Goal: Task Accomplishment & Management: Complete application form

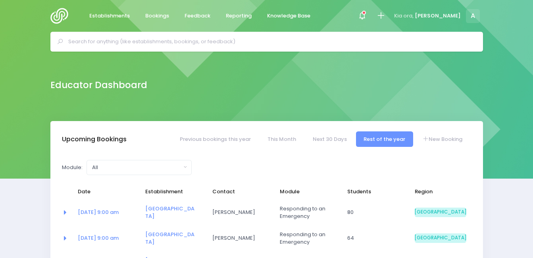
select select "5"
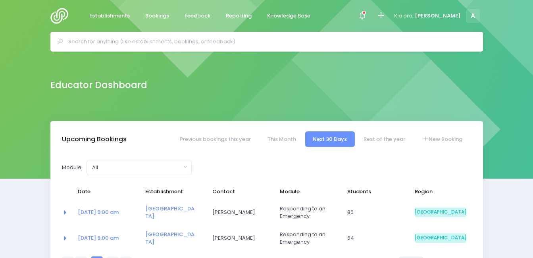
select select "5"
click at [442, 141] on link "New Booking" at bounding box center [443, 138] width 56 height 15
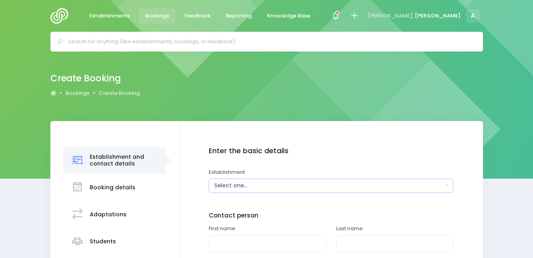
click at [289, 187] on div "Select one..." at bounding box center [328, 185] width 229 height 8
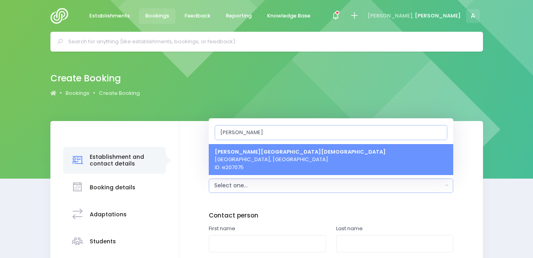
type input "liberto"
click at [282, 168] on span "Liberton Christian School Dunedin, South Island Region ID: e207075" at bounding box center [300, 159] width 171 height 23
select select "207075"
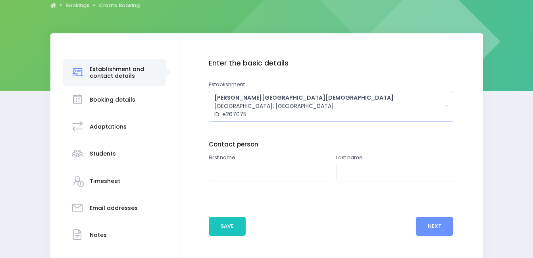
scroll to position [120, 0]
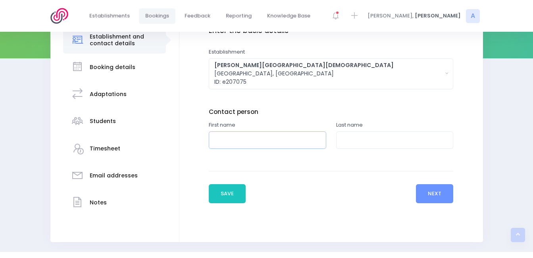
click at [256, 148] on input "text" at bounding box center [268, 140] width 118 height 18
type input "Anna"
type input "Pol"
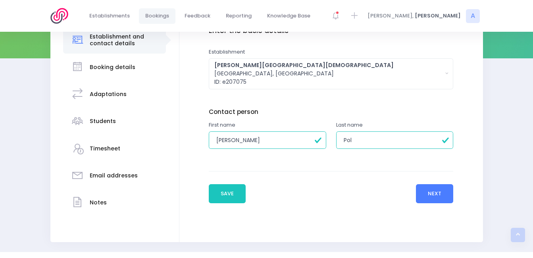
click at [441, 195] on button "Next" at bounding box center [435, 193] width 38 height 19
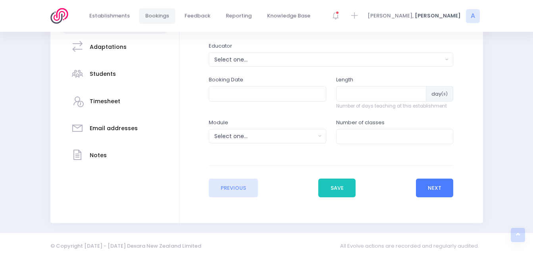
scroll to position [168, 0]
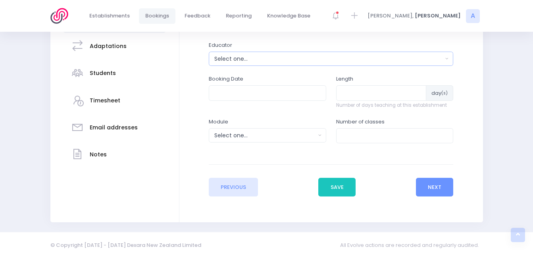
click at [275, 52] on button "Select one..." at bounding box center [331, 59] width 245 height 14
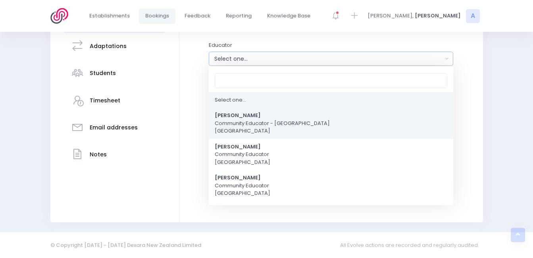
click at [246, 115] on span "Amy Lucas Community Educator - Coastal Otago South Island Region" at bounding box center [272, 123] width 115 height 23
select select "591445"
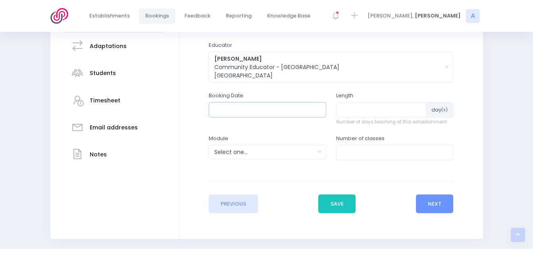
click at [246, 115] on input "text" at bounding box center [268, 109] width 118 height 15
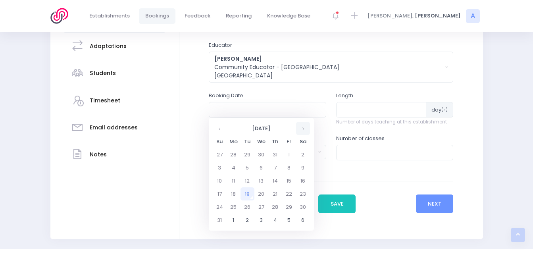
click at [305, 129] on th at bounding box center [303, 128] width 14 height 13
click at [304, 129] on th at bounding box center [303, 128] width 14 height 13
click at [235, 204] on td "27" at bounding box center [234, 207] width 14 height 13
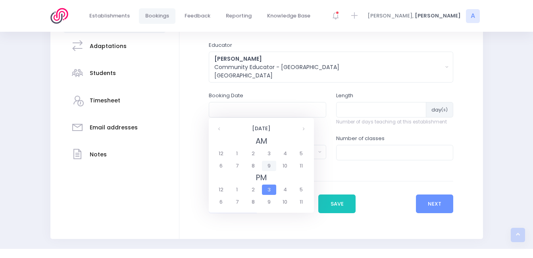
click at [269, 168] on span "9" at bounding box center [269, 166] width 14 height 10
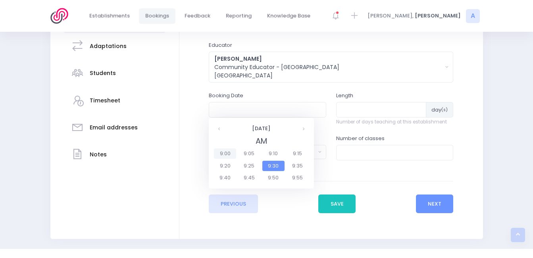
click at [232, 153] on span "9:00" at bounding box center [225, 154] width 22 height 10
type input "27/10/2025 09:00 AM"
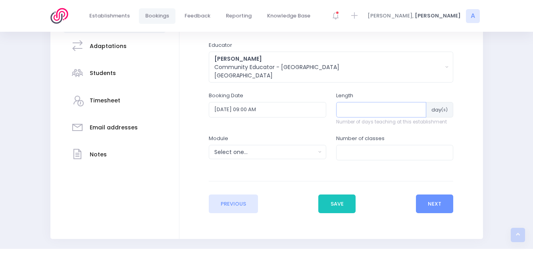
click at [340, 114] on input "number" at bounding box center [381, 109] width 91 height 15
type input "1"
click at [279, 159] on button "Select one..." at bounding box center [268, 152] width 118 height 14
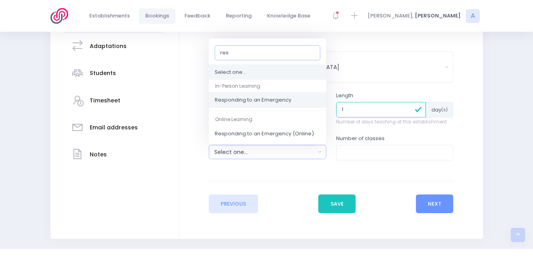
type input "res"
click at [271, 104] on link "Responding to an Emergency" at bounding box center [268, 101] width 118 height 16
select select "Responding to an Emergency"
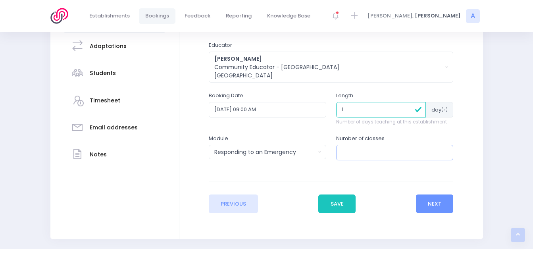
click at [350, 159] on div "Number of classes" at bounding box center [394, 152] width 127 height 34
type input "3"
click at [420, 200] on button "Next" at bounding box center [435, 204] width 38 height 19
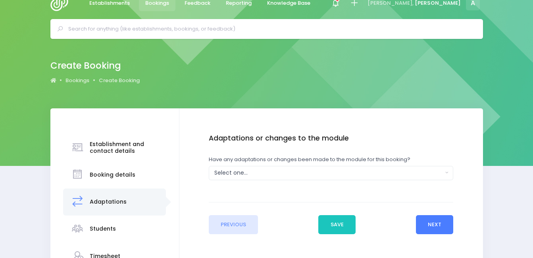
scroll to position [0, 0]
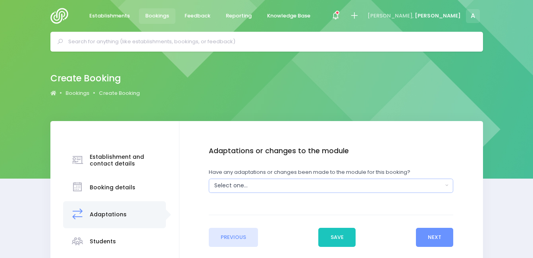
click at [407, 189] on div "Select one..." at bounding box center [328, 185] width 229 height 8
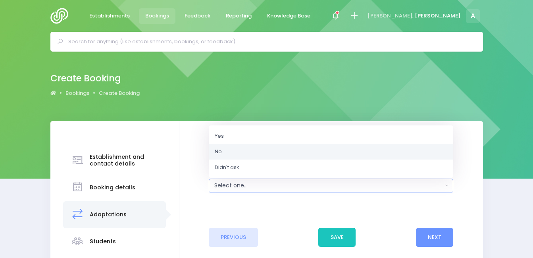
click at [309, 156] on link "No" at bounding box center [331, 152] width 245 height 16
select select "No"
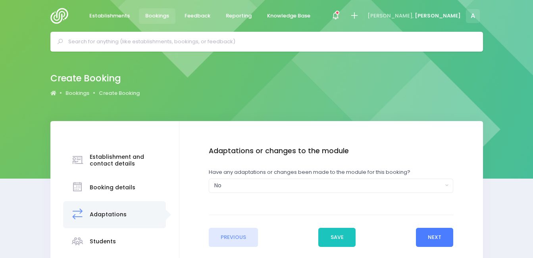
click at [447, 238] on button "Next" at bounding box center [435, 237] width 38 height 19
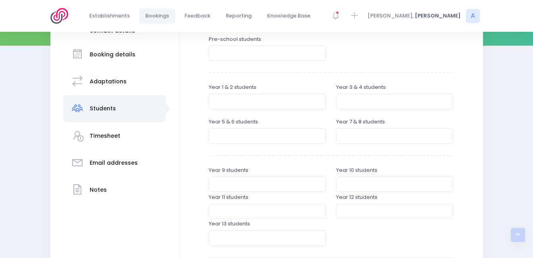
scroll to position [123, 0]
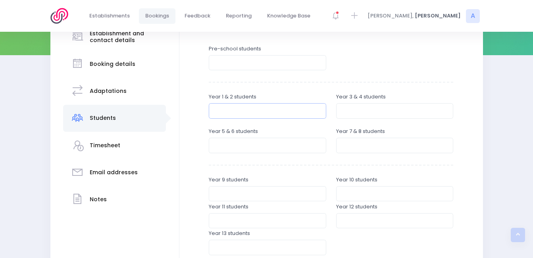
click at [225, 111] on input "number" at bounding box center [268, 110] width 118 height 15
type input "25"
click at [388, 118] on input "number" at bounding box center [395, 110] width 118 height 15
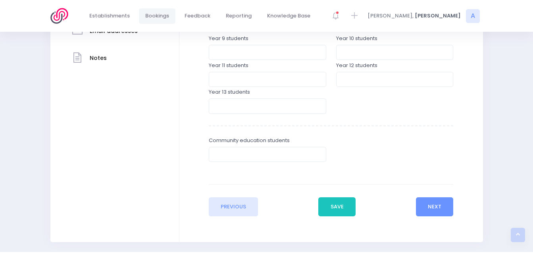
scroll to position [285, 0]
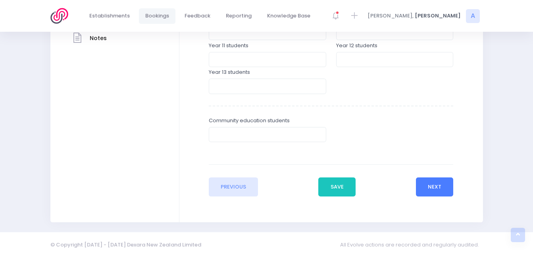
type input "25"
click at [423, 184] on button "Next" at bounding box center [435, 186] width 38 height 19
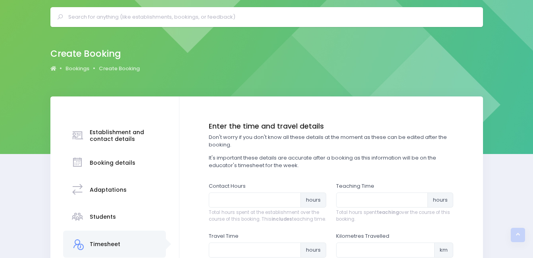
scroll to position [0, 0]
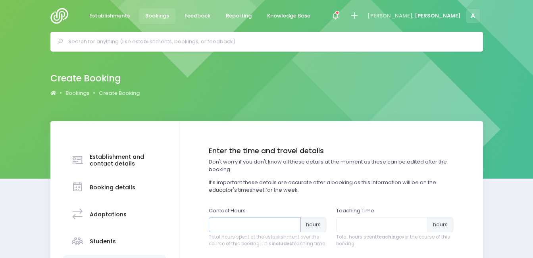
click at [250, 220] on input "number" at bounding box center [255, 224] width 92 height 15
type input "3"
click at [346, 221] on input "number" at bounding box center [382, 224] width 92 height 15
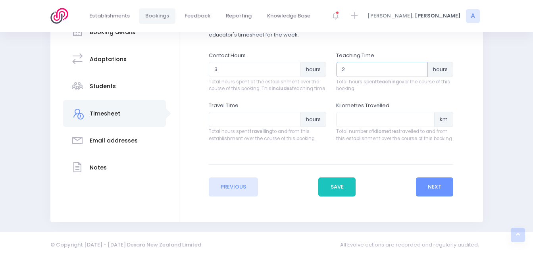
scroll to position [162, 0]
type input "2"
click at [263, 118] on input "number" at bounding box center [255, 119] width 92 height 15
type input "0.5"
click at [341, 125] on input "number" at bounding box center [385, 119] width 99 height 15
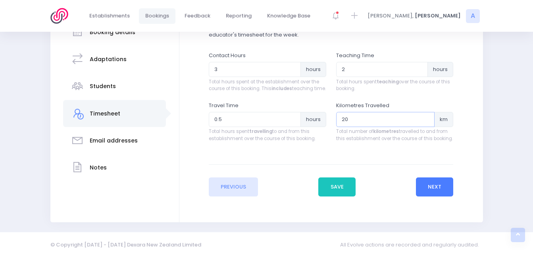
type input "20"
click at [422, 193] on button "Next" at bounding box center [435, 186] width 38 height 19
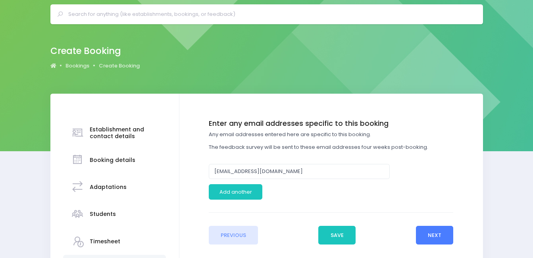
scroll to position [0, 0]
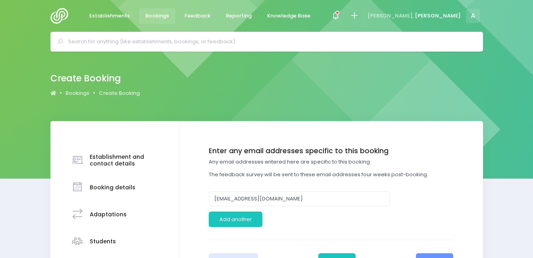
click at [247, 227] on div "Enter any email addresses specific to this booking Any email addresses entered …" at bounding box center [331, 190] width 245 height 87
click at [247, 222] on button "Add another" at bounding box center [236, 219] width 54 height 15
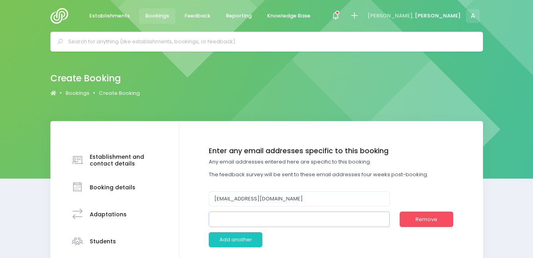
click at [246, 220] on input "email" at bounding box center [299, 219] width 181 height 15
type input "annap@libertonchristian.school.nz"
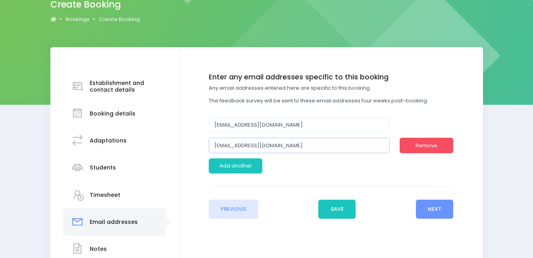
scroll to position [74, 0]
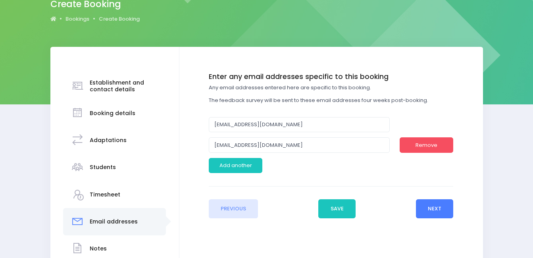
click at [440, 216] on button "Next" at bounding box center [435, 208] width 38 height 19
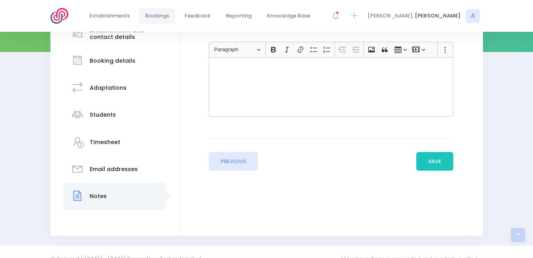
scroll to position [140, 0]
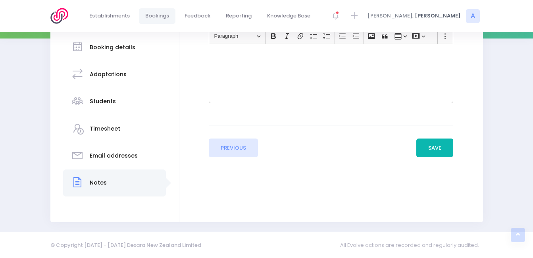
click at [429, 140] on button "Save" at bounding box center [435, 148] width 37 height 19
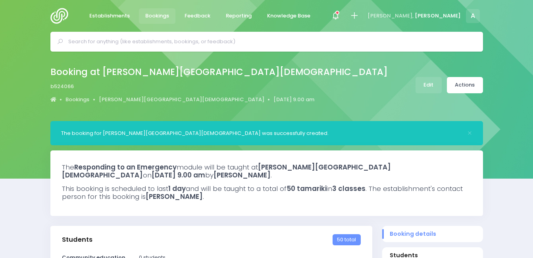
select select "5"
click at [55, 21] on img at bounding box center [61, 16] width 23 height 16
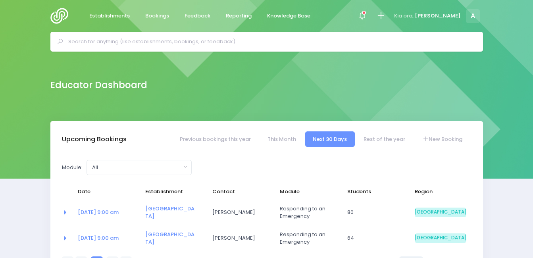
select select "5"
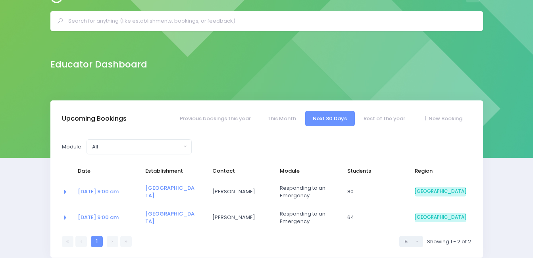
scroll to position [19, 0]
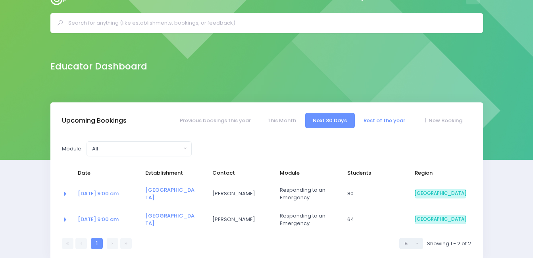
click at [367, 122] on link "Rest of the year" at bounding box center [384, 120] width 57 height 15
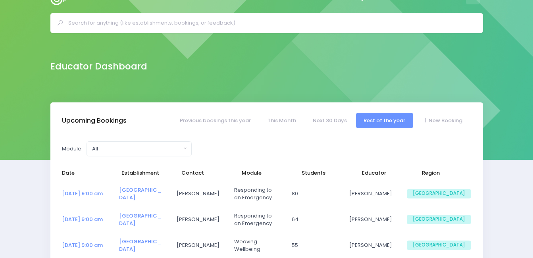
select select "5"
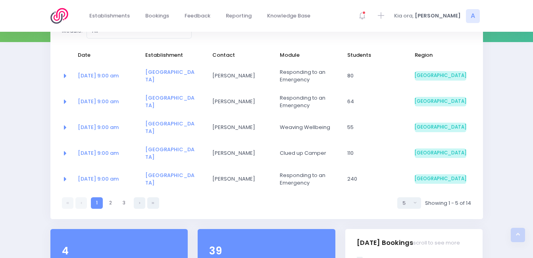
scroll to position [139, 0]
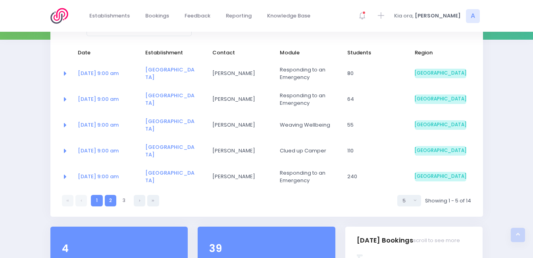
click at [108, 203] on link "2" at bounding box center [111, 201] width 12 height 12
select select "5"
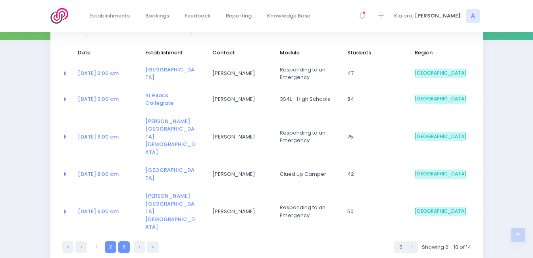
click at [127, 241] on link "3" at bounding box center [124, 247] width 12 height 12
select select "5"
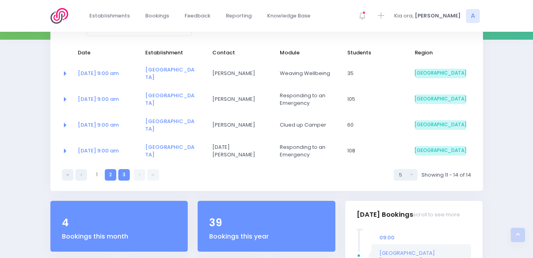
click at [110, 169] on link "2" at bounding box center [111, 175] width 12 height 12
select select "5"
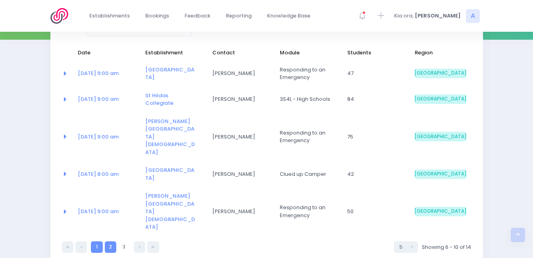
click at [95, 241] on link "1" at bounding box center [97, 247] width 12 height 12
select select "5"
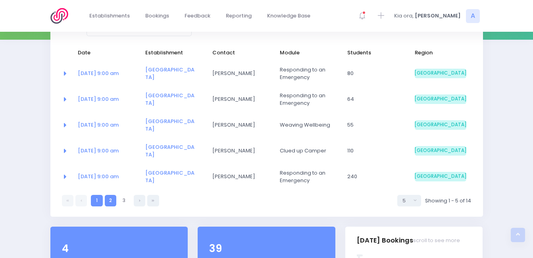
click at [113, 197] on link "2" at bounding box center [111, 201] width 12 height 12
select select "5"
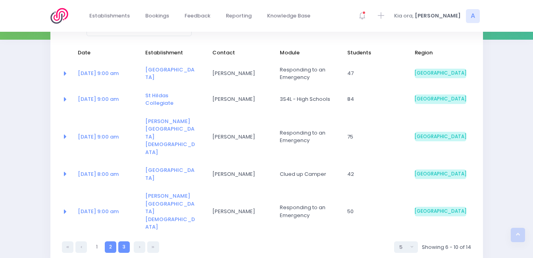
click at [127, 241] on link "3" at bounding box center [124, 247] width 12 height 12
select select "5"
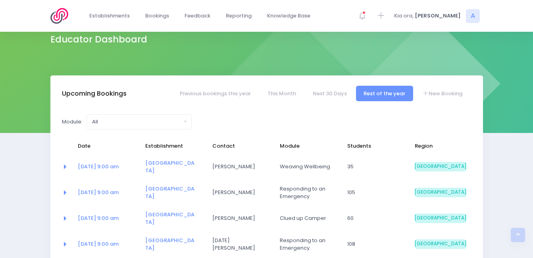
scroll to position [0, 0]
